Goal: Task Accomplishment & Management: Use online tool/utility

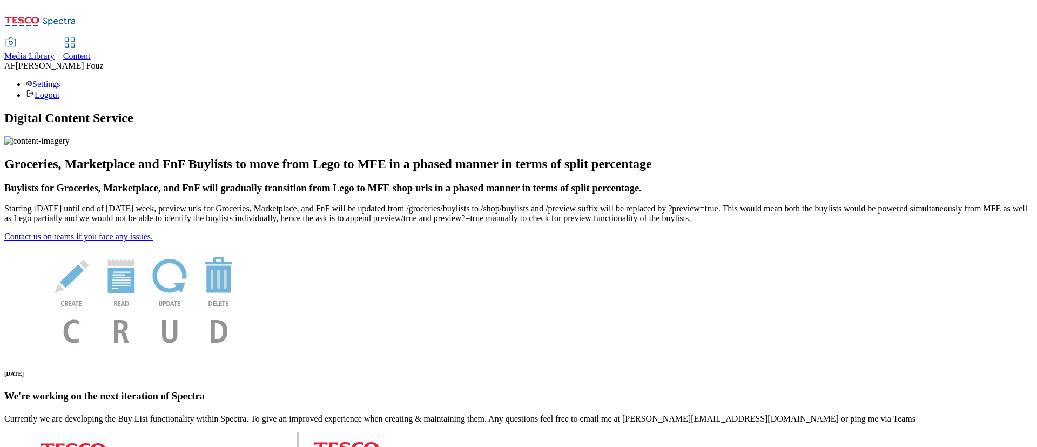
click at [91, 51] on span "Content" at bounding box center [77, 55] width 28 height 9
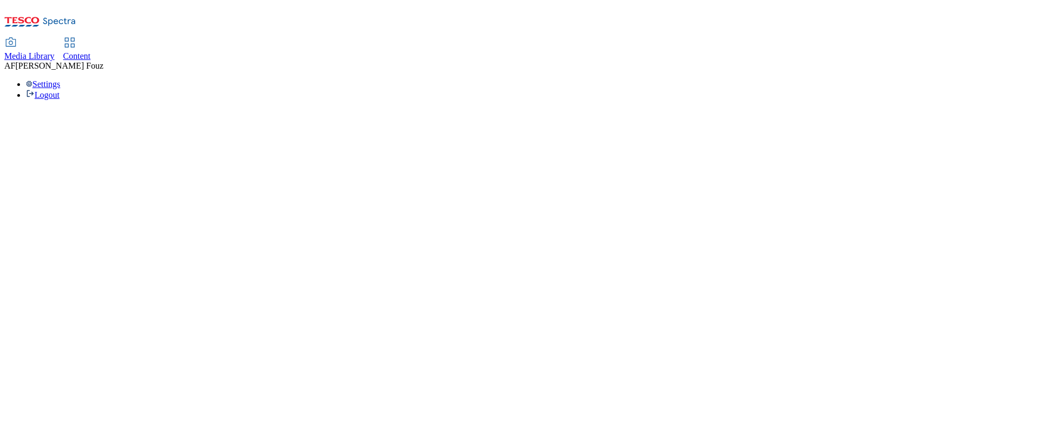
select select "ghs-[GEOGRAPHIC_DATA]"
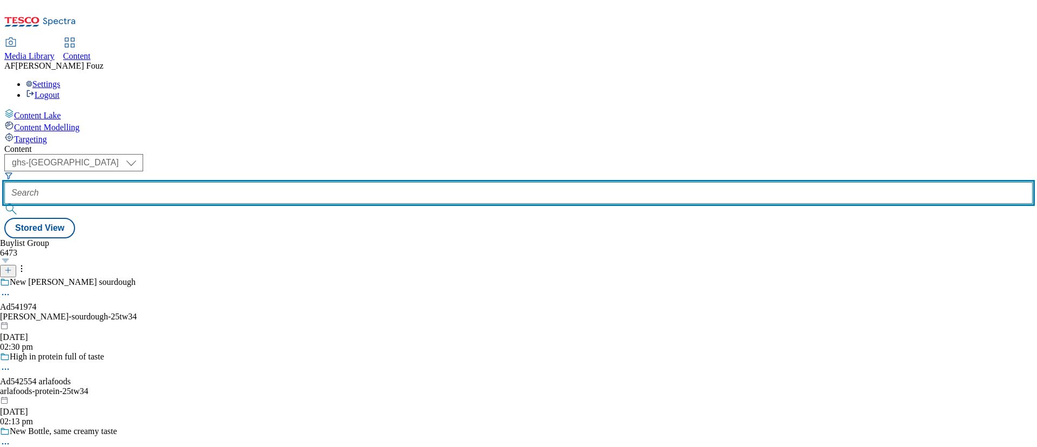
click at [261, 182] on input "text" at bounding box center [518, 193] width 1029 height 22
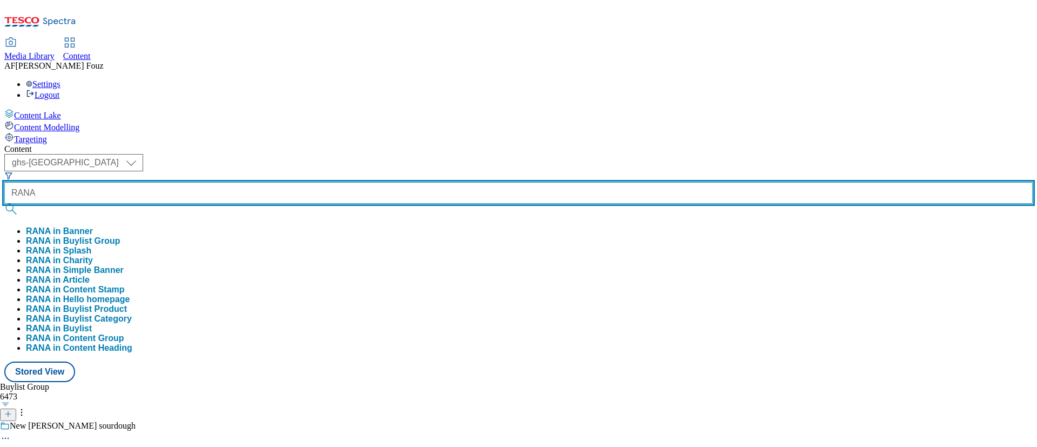
type input "RANA"
click at [4, 204] on button "submit" at bounding box center [11, 209] width 15 height 11
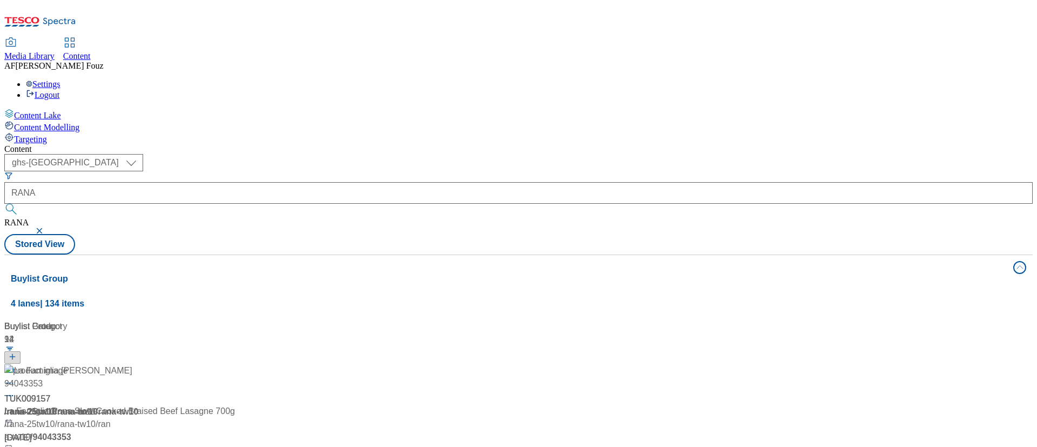
click at [475, 144] on div "Content ( optional ) ghs-roi ghs-[GEOGRAPHIC_DATA] ghs-uk [PERSON_NAME] Stored …" at bounding box center [518, 434] width 1029 height 581
click at [139, 364] on div "TUK009157 / rana-25tw10 / rana-tw10 / rana-tw10 [DATE] 10:16 am" at bounding box center [71, 410] width 135 height 93
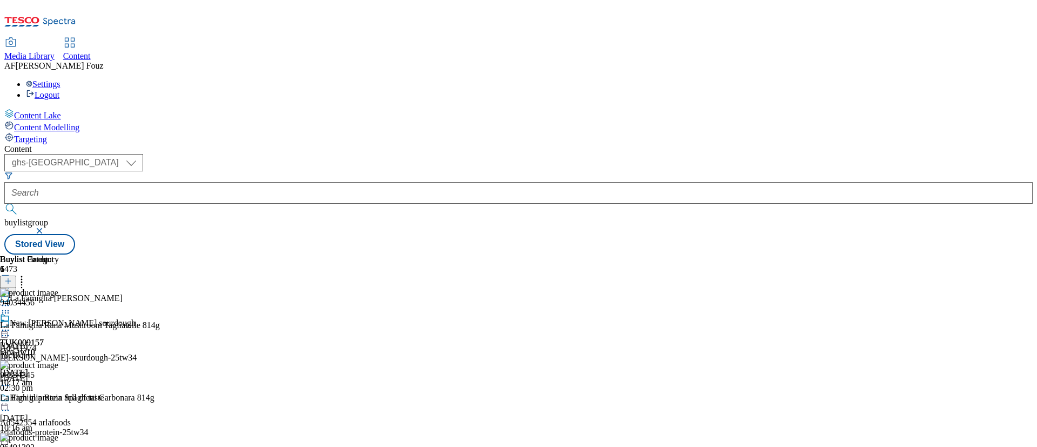
click at [44, 313] on div "TUK009157 rana-tw10 [DATE] 10:17 am" at bounding box center [22, 350] width 44 height 75
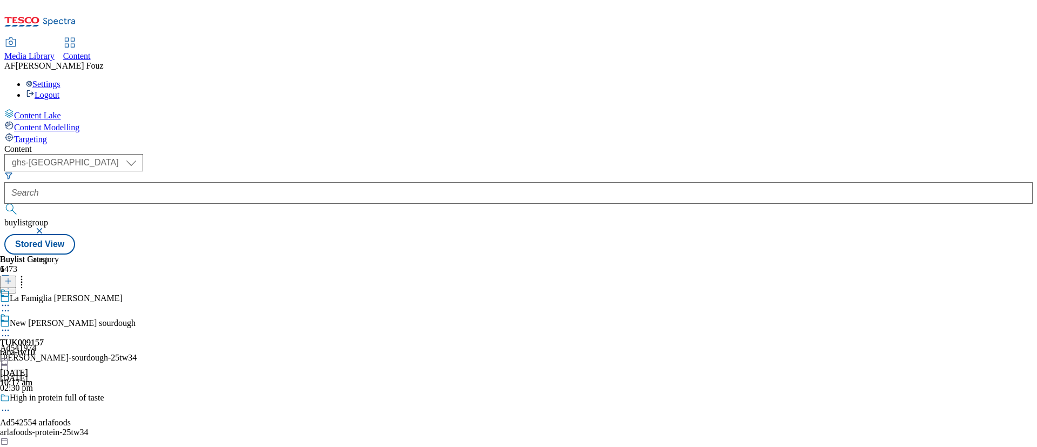
click at [11, 325] on icon at bounding box center [5, 330] width 11 height 11
click at [50, 346] on button "Edit" at bounding box center [36, 352] width 29 height 12
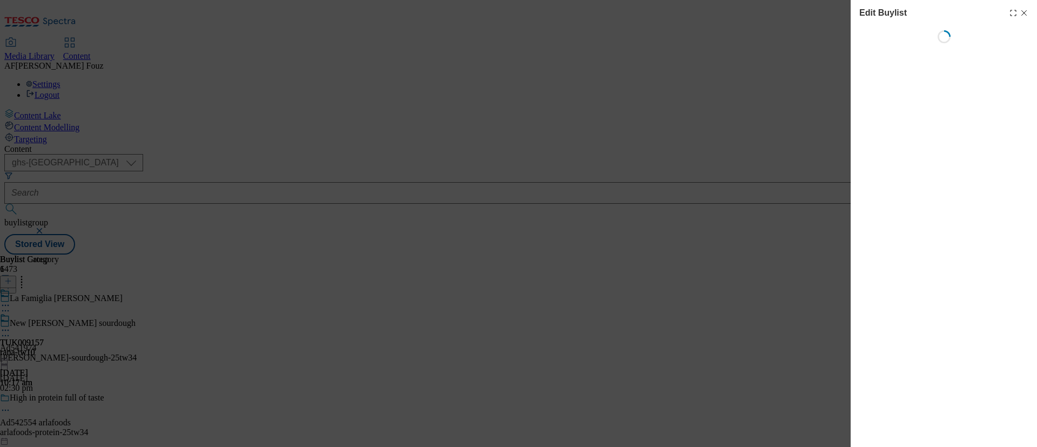
select select "tactical"
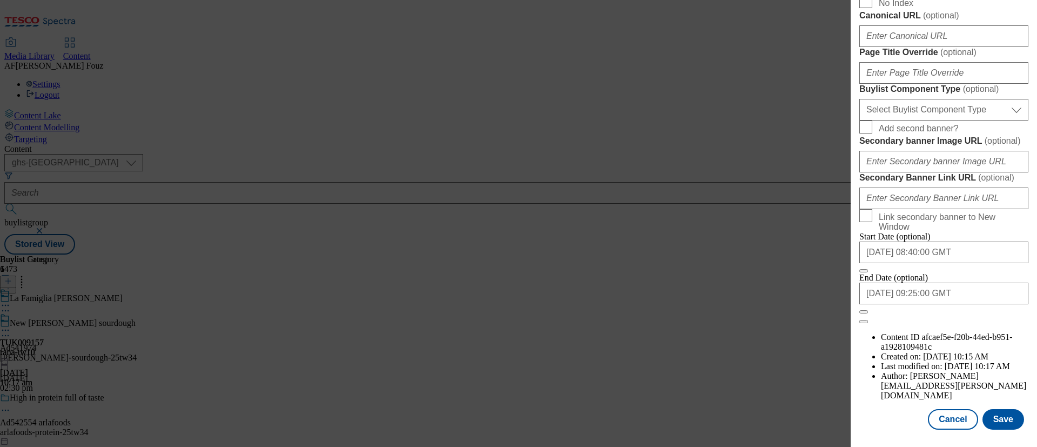
scroll to position [943, 0]
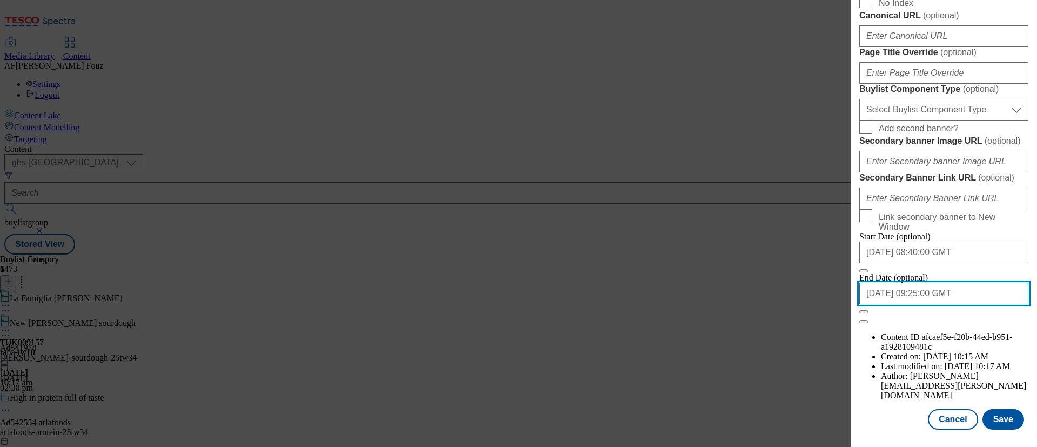
click at [901, 304] on input "[DATE] 09:25:00 GMT" at bounding box center [944, 294] width 169 height 22
select select "2025"
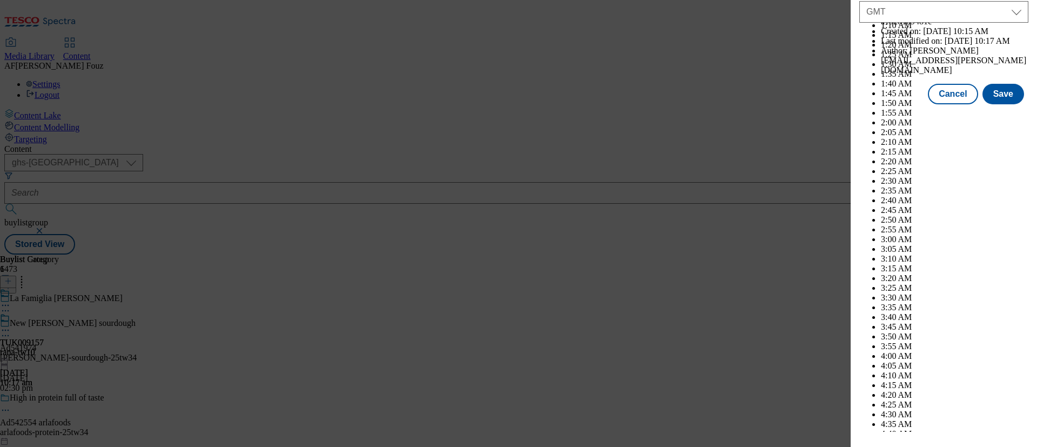
scroll to position [2248, 0]
select select "November"
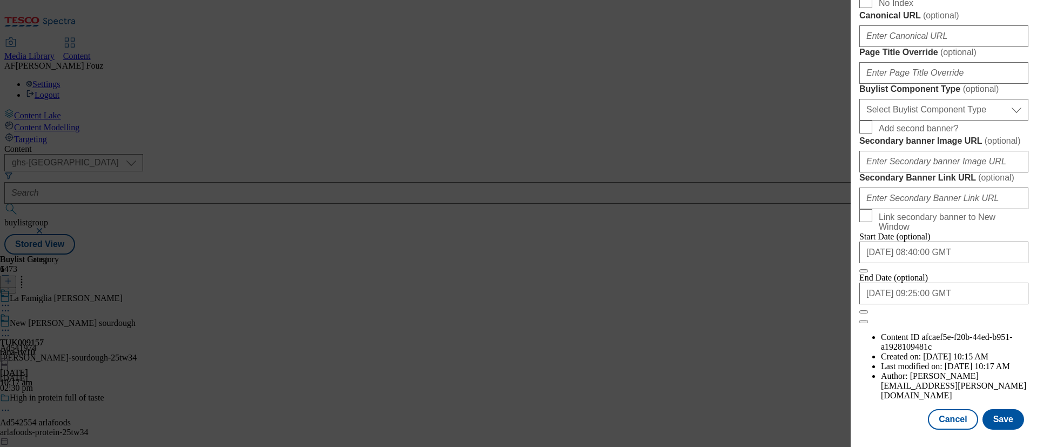
click at [998, 409] on button "Save" at bounding box center [1004, 419] width 42 height 21
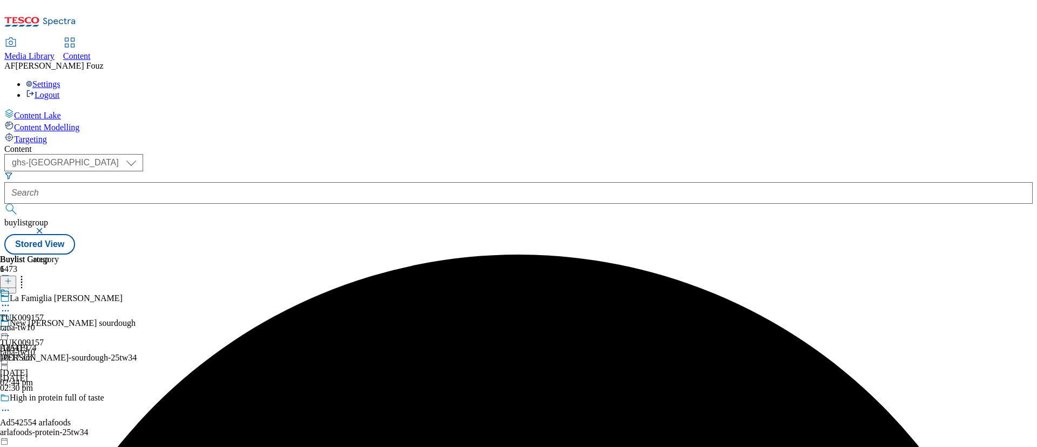
click at [44, 313] on div "TUK009157 rana-tw10 [DATE] 02:44 pm" at bounding box center [22, 350] width 44 height 75
click at [11, 325] on icon at bounding box center [5, 330] width 11 height 11
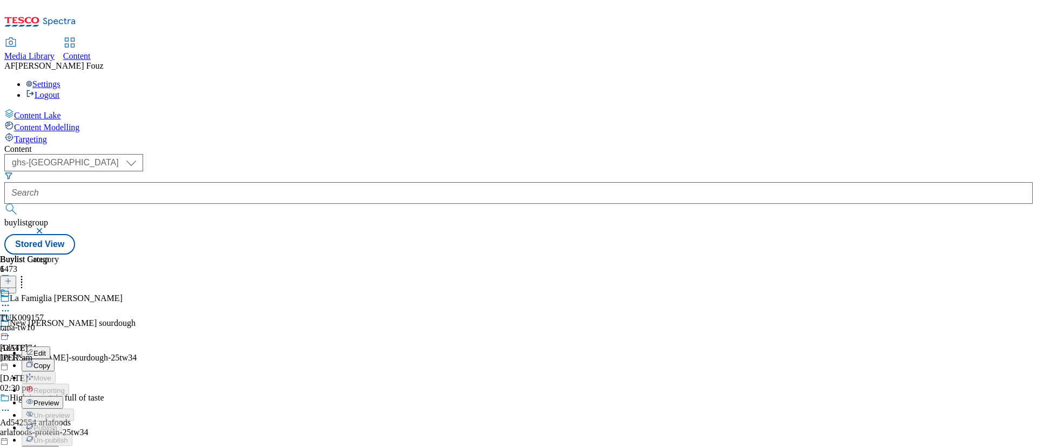
click at [63, 396] on button "Preview" at bounding box center [43, 402] width 42 height 12
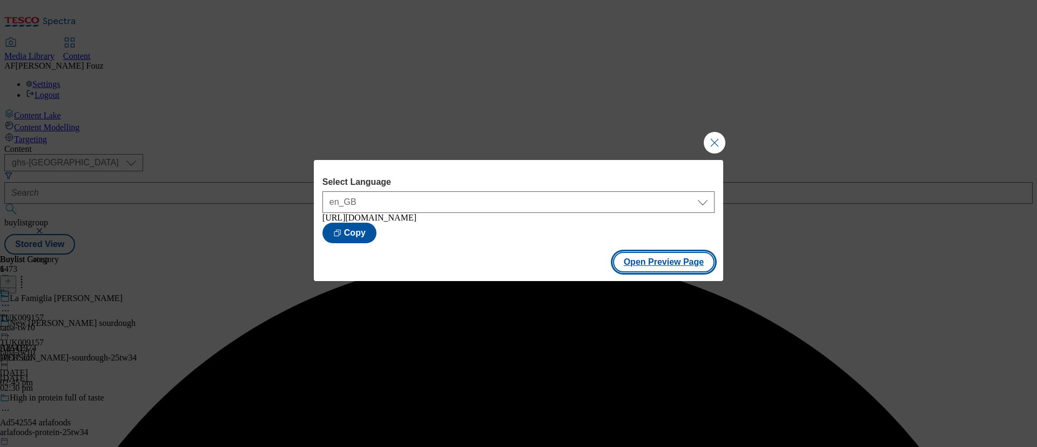
click at [666, 269] on button "Open Preview Page" at bounding box center [664, 262] width 102 height 21
click at [721, 140] on button "Close Modal" at bounding box center [715, 143] width 22 height 22
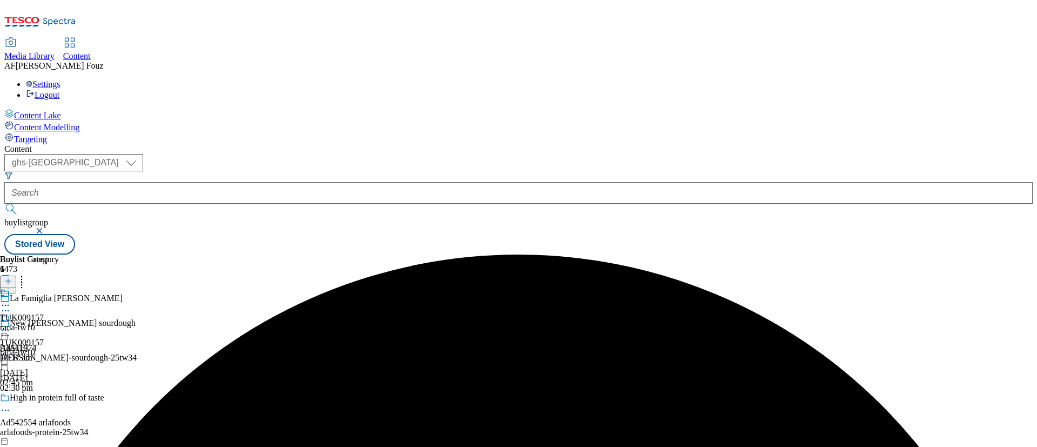
click at [11, 325] on icon at bounding box center [5, 330] width 11 height 11
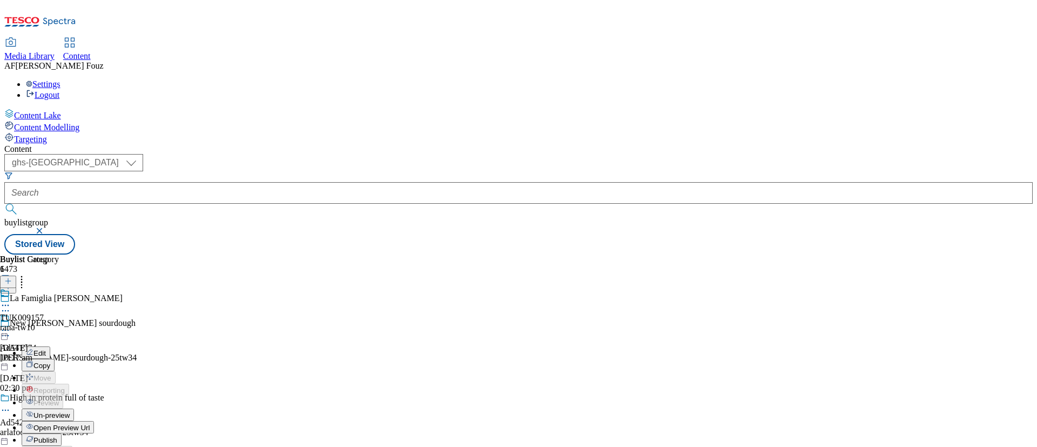
click at [62, 433] on button "Publish" at bounding box center [42, 439] width 40 height 12
